Goal: Task Accomplishment & Management: Use online tool/utility

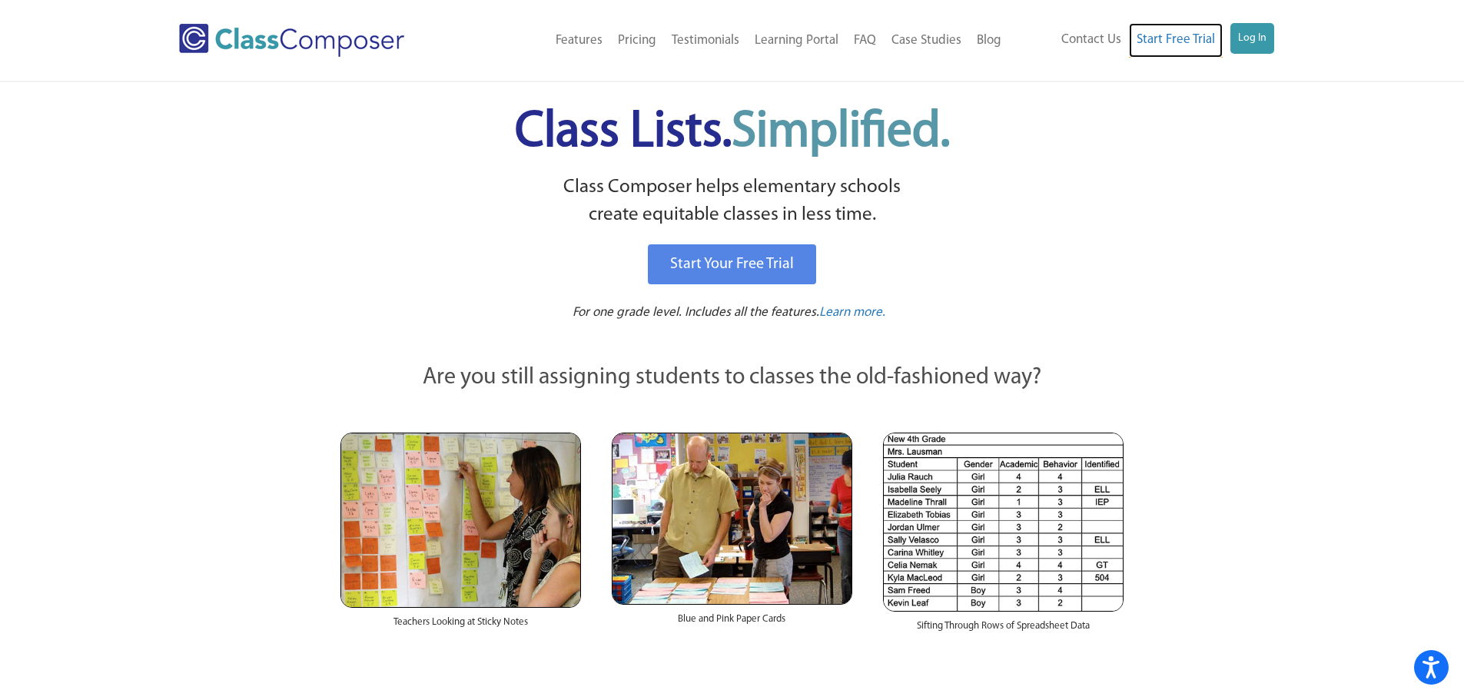
click at [1222, 39] on link "Start Free Trial" at bounding box center [1176, 40] width 94 height 35
click at [1275, 47] on div "Contact Us Start Free Trial Log In" at bounding box center [1147, 40] width 277 height 35
click at [1267, 45] on link "Log In" at bounding box center [1252, 38] width 44 height 31
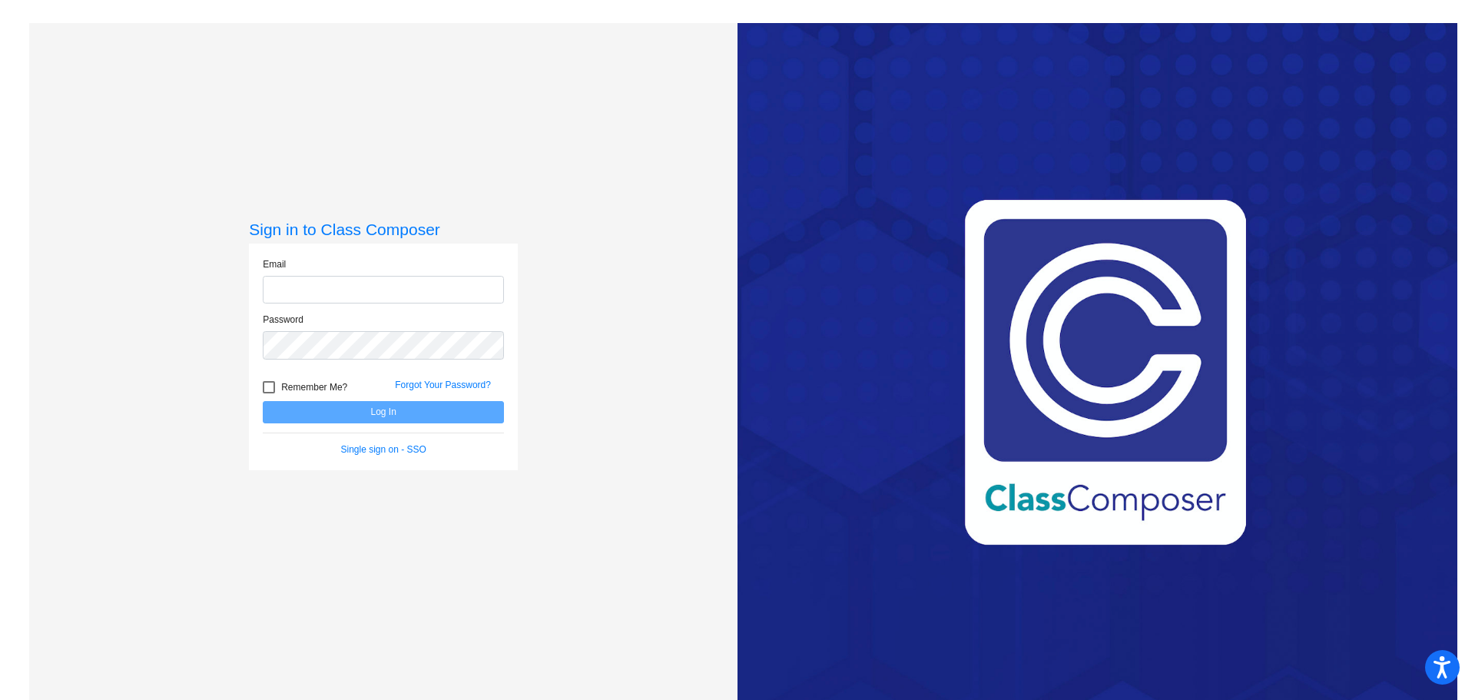
type input "[EMAIL_ADDRESS][DOMAIN_NAME]"
click at [379, 409] on button "Log In" at bounding box center [383, 412] width 241 height 22
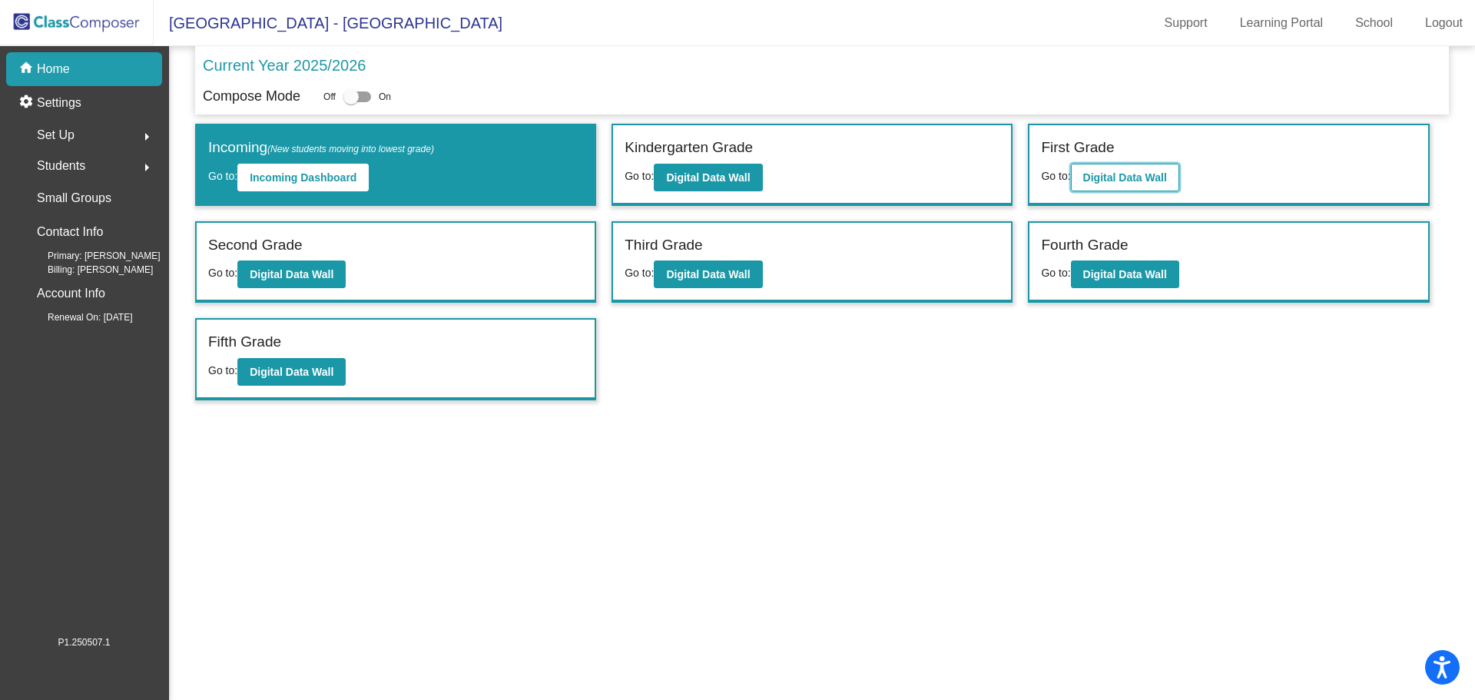
click at [1155, 169] on button "Digital Data Wall" at bounding box center [1125, 178] width 108 height 28
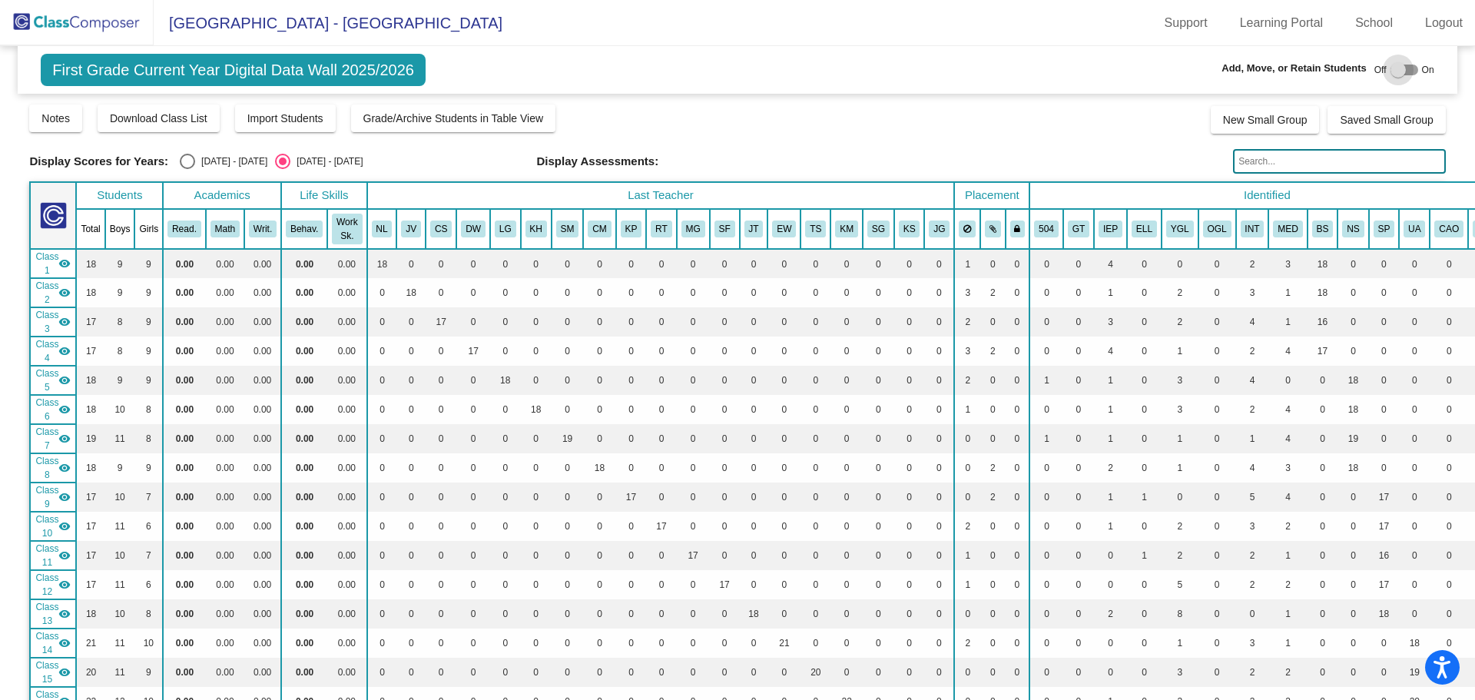
click at [1398, 69] on div at bounding box center [1405, 70] width 28 height 11
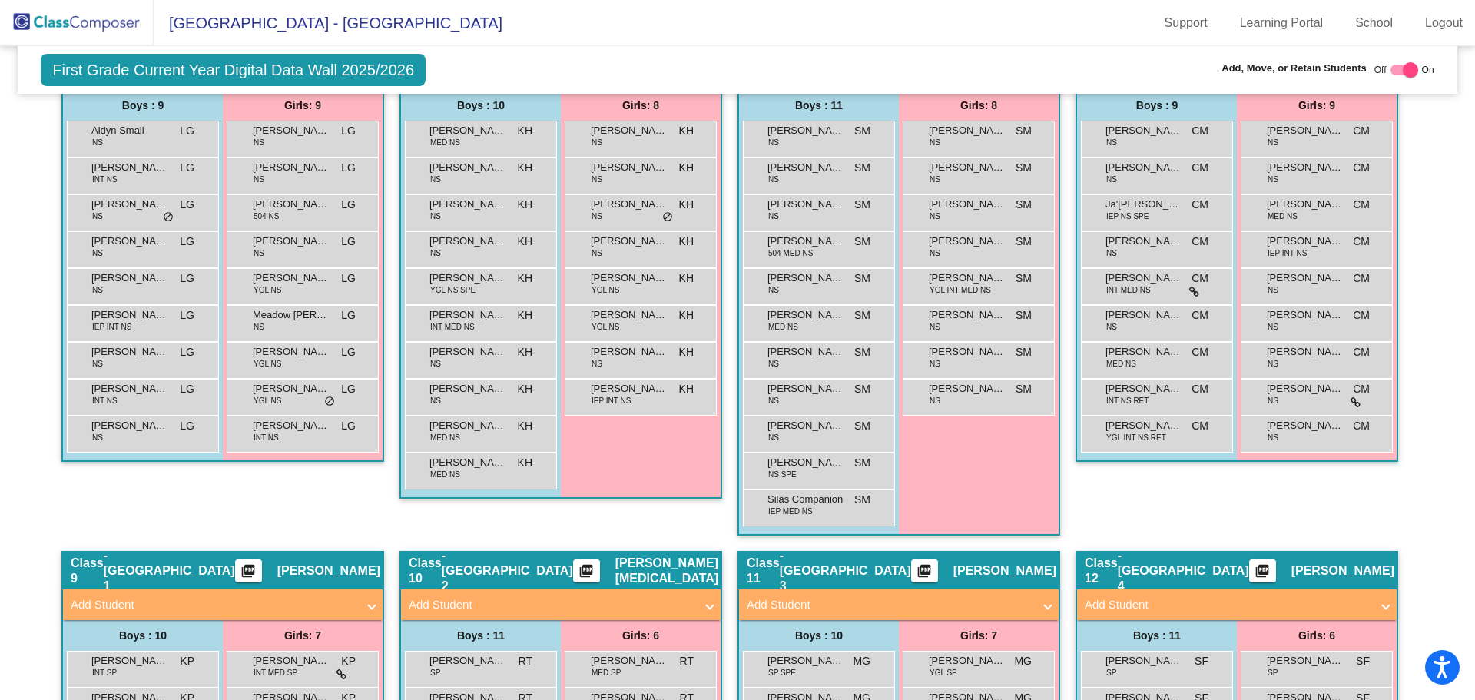
scroll to position [1229, 0]
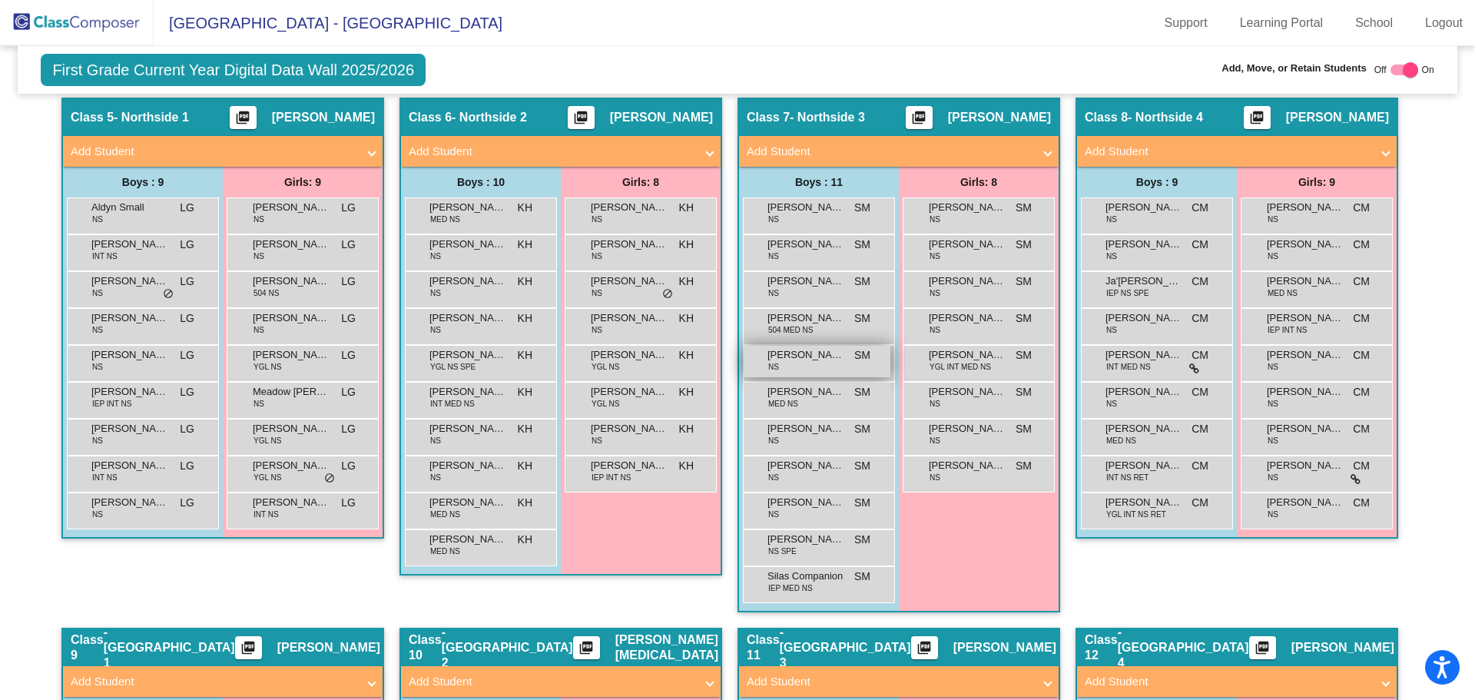
click at [805, 356] on span "[PERSON_NAME]" at bounding box center [805, 354] width 77 height 15
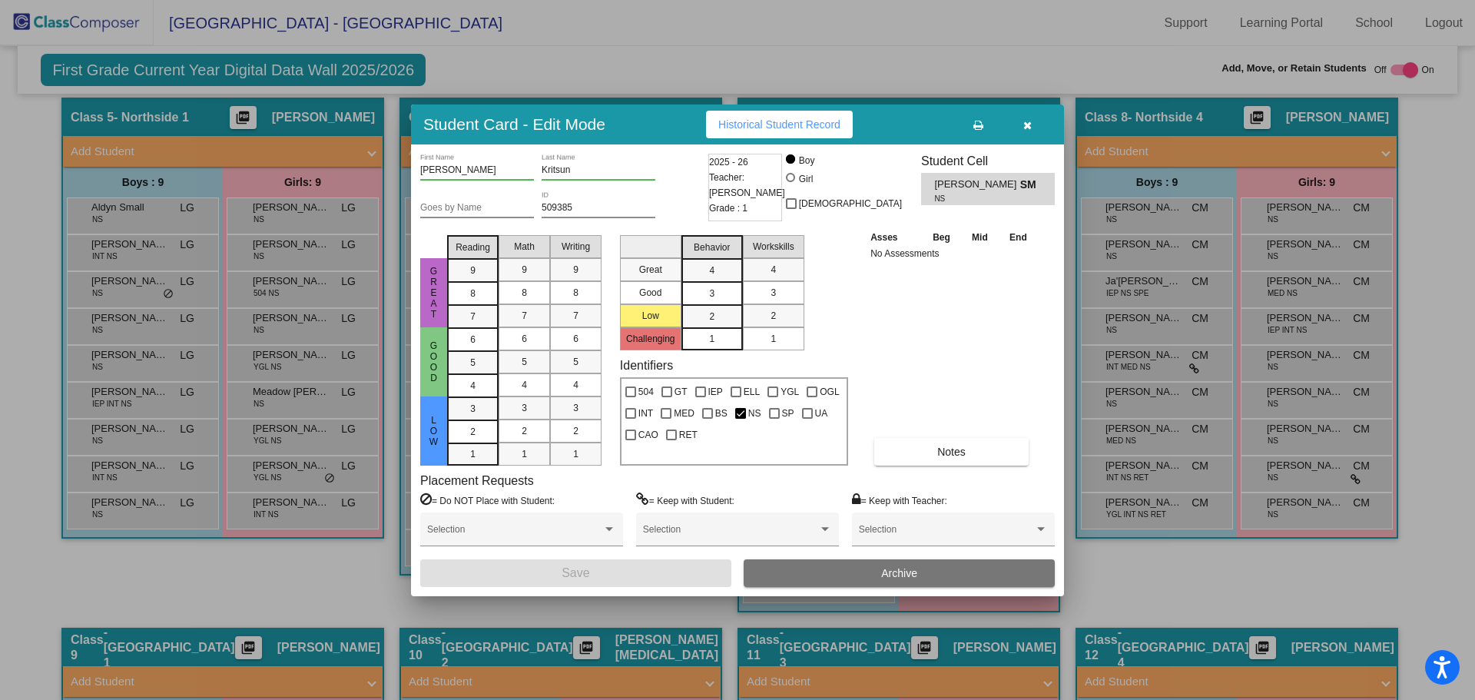
click at [1030, 122] on icon "button" at bounding box center [1027, 125] width 8 height 11
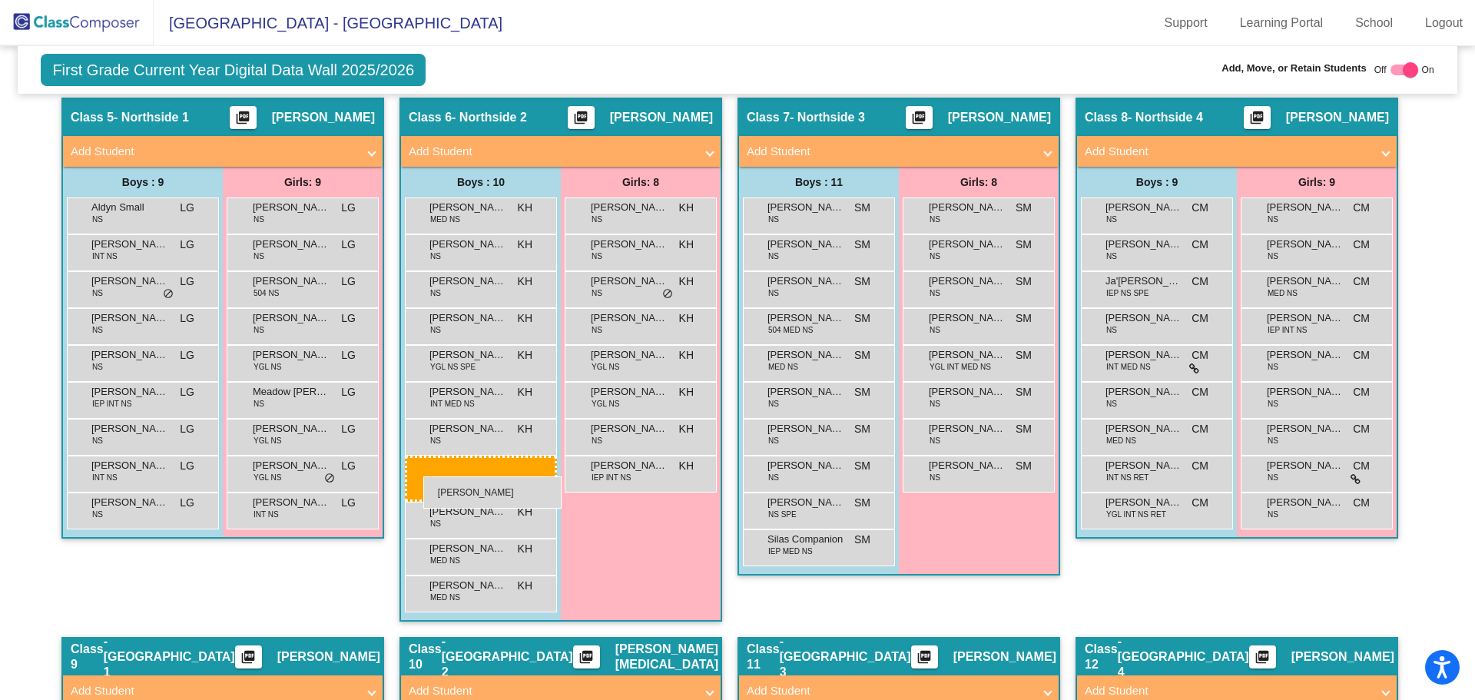
drag, startPoint x: 811, startPoint y: 363, endPoint x: 423, endPoint y: 476, distance: 403.3
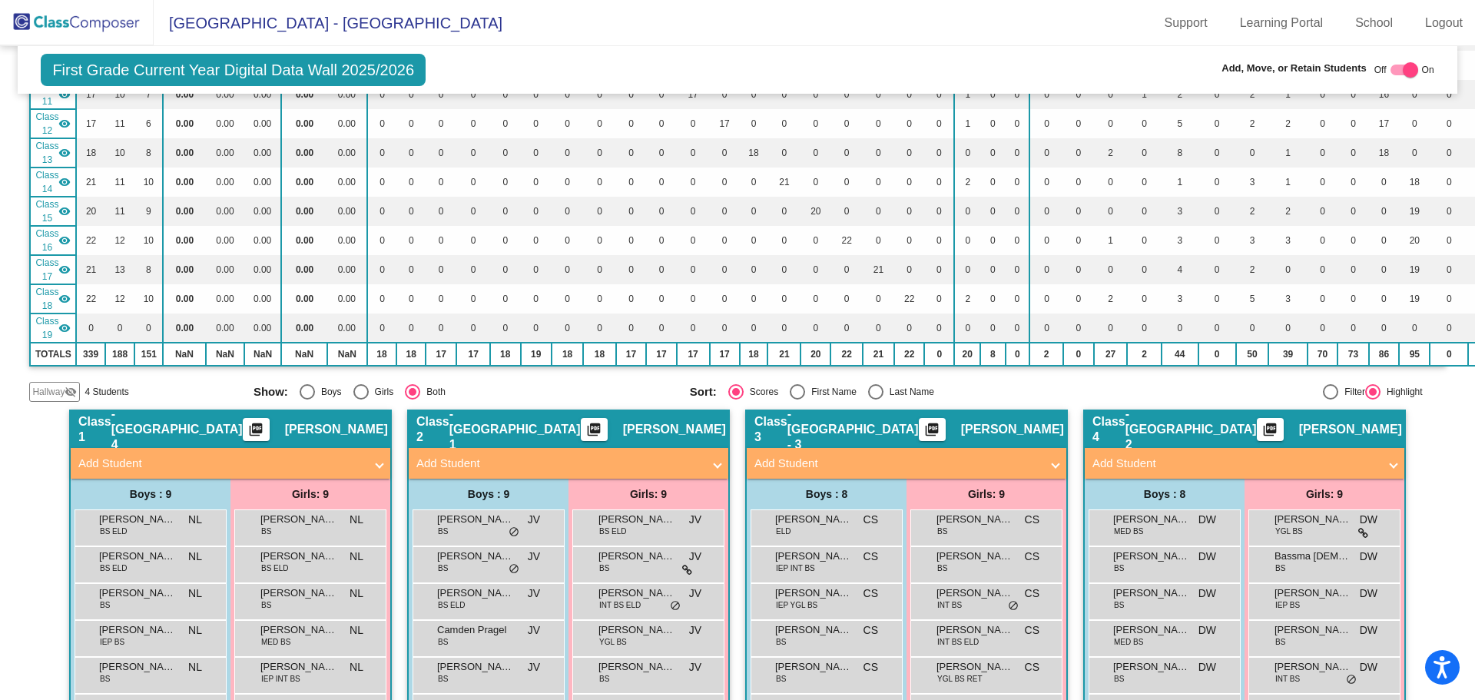
scroll to position [0, 0]
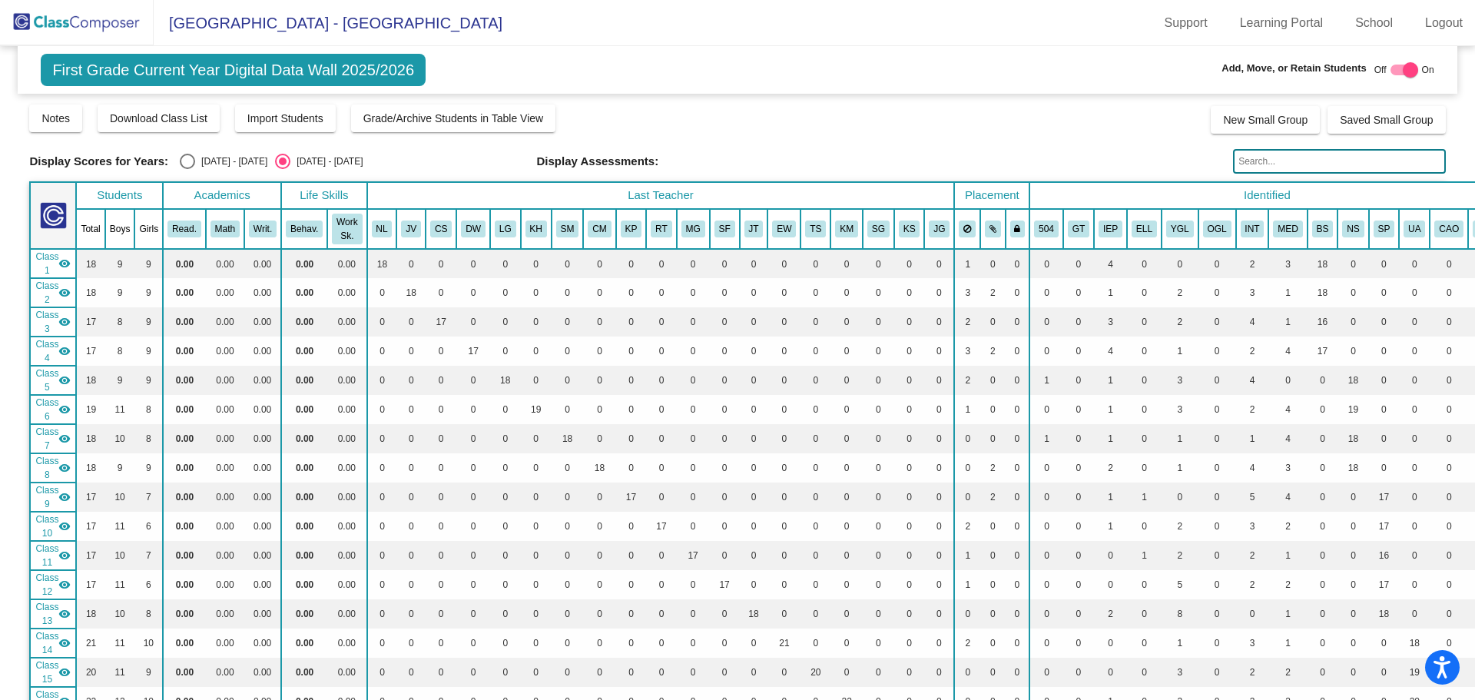
click at [1394, 65] on div at bounding box center [1405, 70] width 28 height 11
checkbox input "false"
